Goal: Task Accomplishment & Management: Use online tool/utility

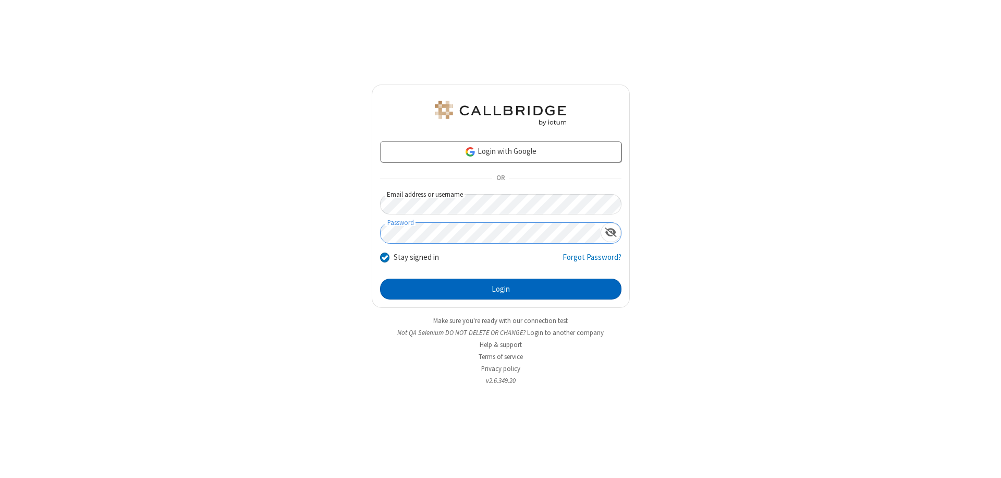
click at [500, 289] on button "Login" at bounding box center [500, 288] width 241 height 21
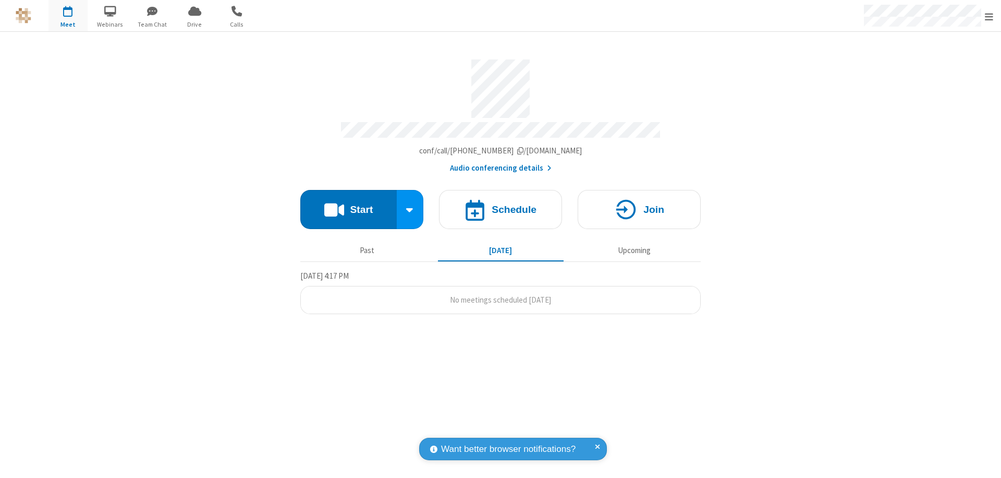
click at [348, 204] on button "Start" at bounding box center [348, 209] width 96 height 39
